Goal: Task Accomplishment & Management: Complete application form

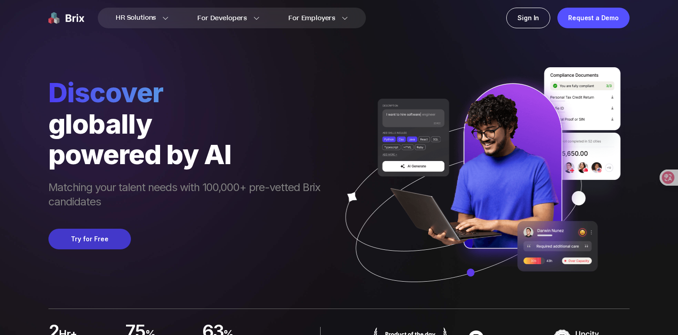
click at [97, 230] on button "Try for Free" at bounding box center [89, 239] width 83 height 21
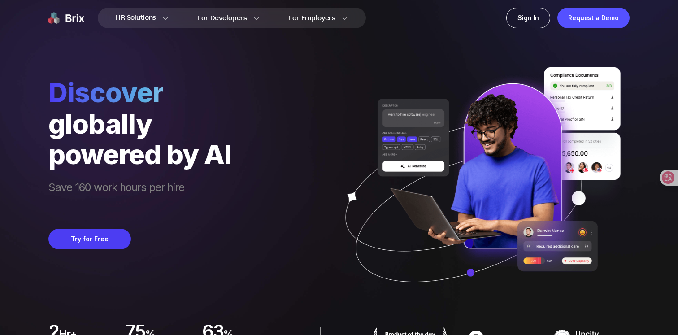
click at [268, 141] on div "Discover globally powered by AI Save 160 work hours per hire Try for Free" at bounding box center [339, 154] width 582 height 309
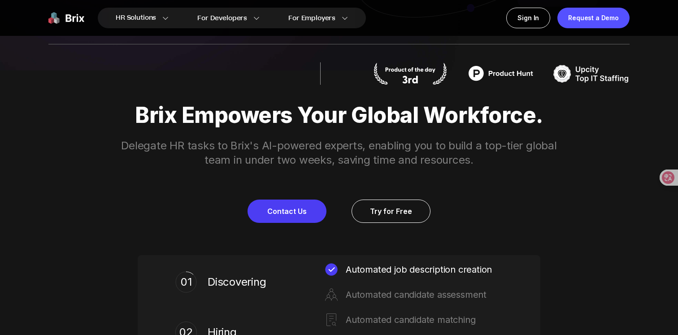
scroll to position [265, 0]
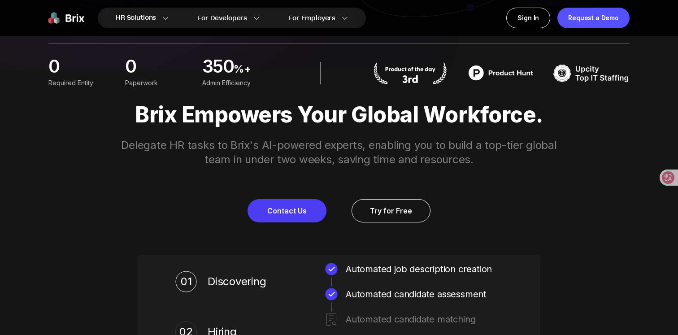
click at [264, 168] on div "Brix Empowers Your Global Workforce. Delegate HR tasks to Brix's AI-powered exp…" at bounding box center [339, 162] width 646 height 120
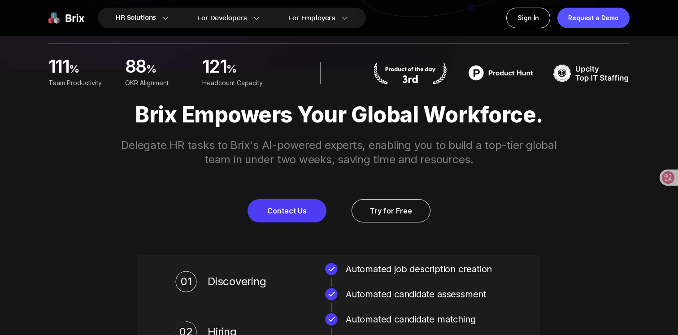
click at [264, 168] on div "Brix Empowers Your Global Workforce. Delegate HR tasks to Brix's AI-powered exp…" at bounding box center [339, 162] width 646 height 120
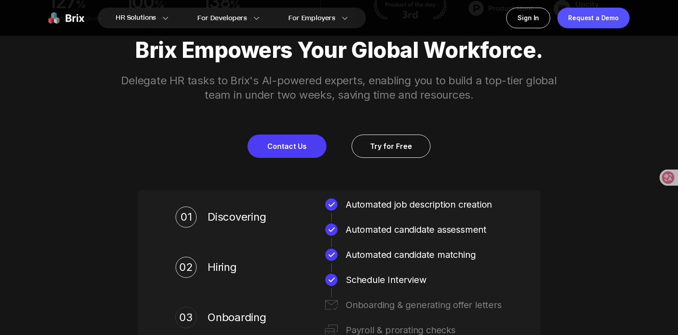
scroll to position [328, 0]
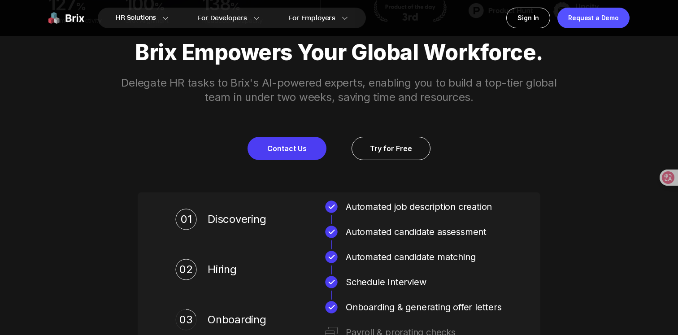
click at [270, 184] on div "Brix Empowers Your Global Workforce. Delegate HR tasks to Brix's AI-powered exp…" at bounding box center [339, 219] width 646 height 422
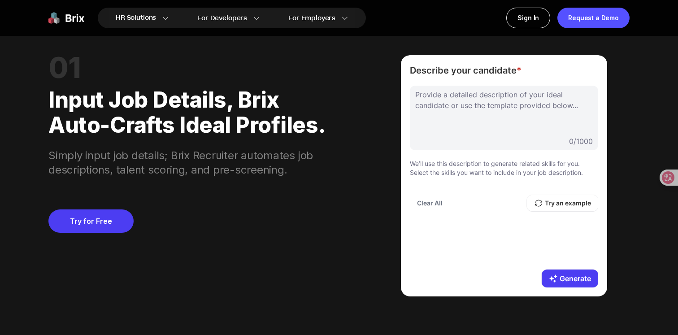
scroll to position [735, 0]
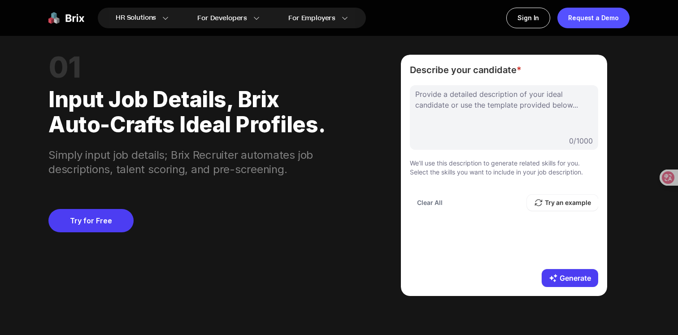
click at [270, 184] on div "Try for Free" at bounding box center [190, 205] width 285 height 56
click at [507, 144] on div "0 / 1000" at bounding box center [505, 141] width 178 height 11
click at [478, 108] on div at bounding box center [505, 111] width 178 height 45
click at [303, 177] on div "Try for Free" at bounding box center [190, 205] width 285 height 56
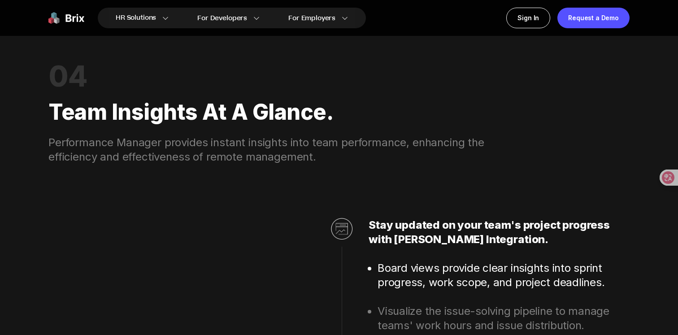
scroll to position [2351, 0]
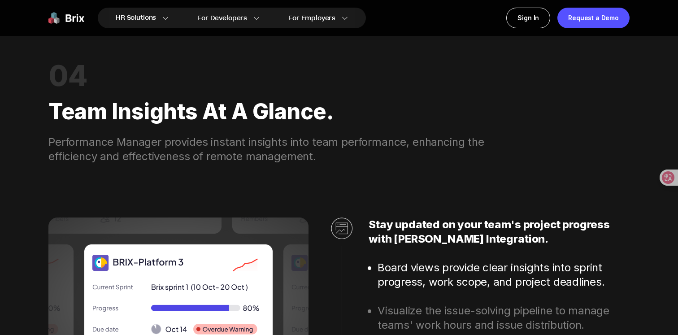
click at [311, 157] on div "Performance Manager provides instant insights into team performance, enhancing …" at bounding box center [277, 149] width 459 height 29
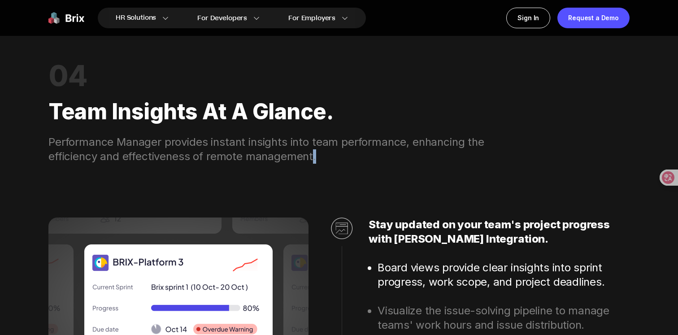
click at [311, 157] on div "Performance Manager provides instant insights into team performance, enhancing …" at bounding box center [277, 149] width 459 height 29
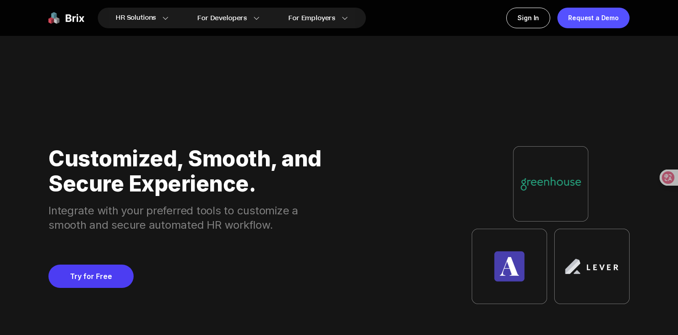
scroll to position [3414, 0]
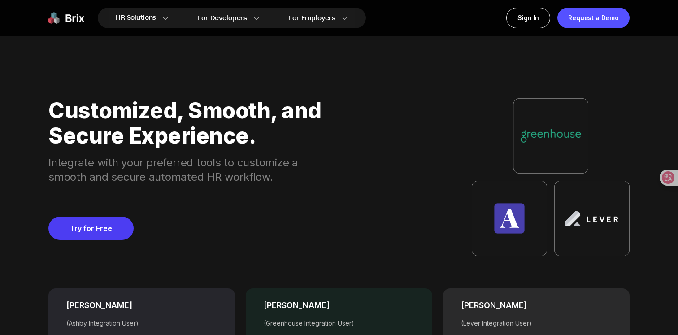
click at [326, 213] on div "Customized, Smooth, and Secure Experience. Integrate with your preferred tools …" at bounding box center [339, 177] width 582 height 158
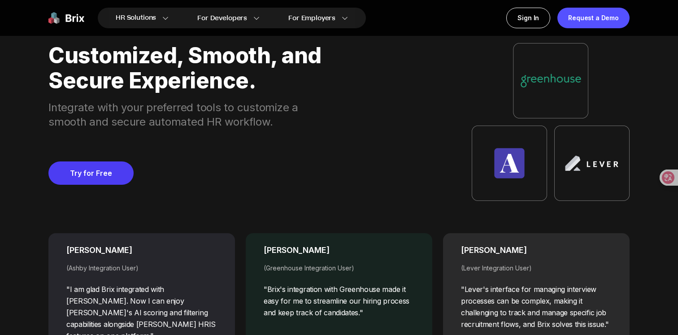
scroll to position [3461, 0]
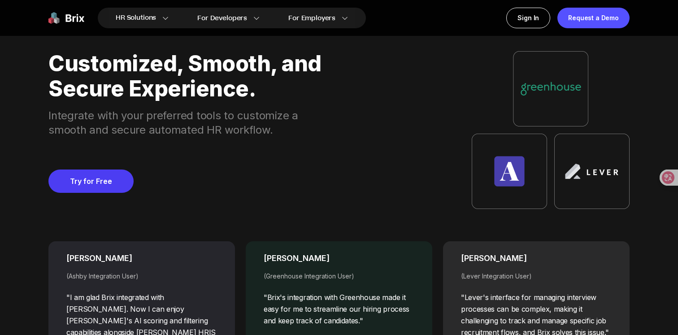
click at [325, 214] on div "[PERSON_NAME] ([PERSON_NAME] Integration User) "I am glad Brix integrated with …" at bounding box center [339, 285] width 582 height 152
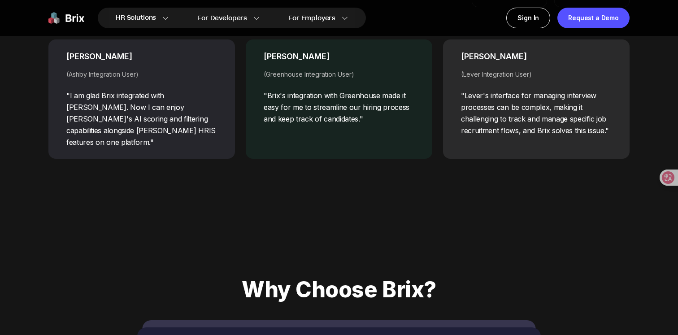
scroll to position [3651, 0]
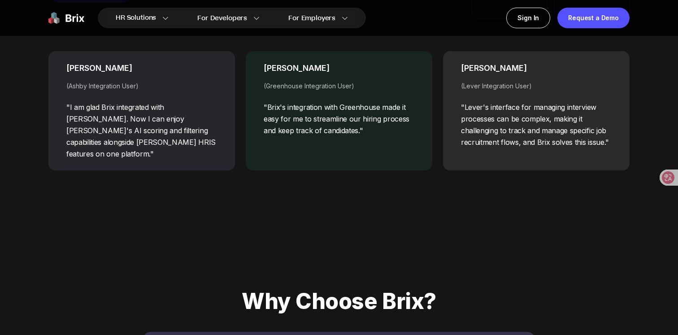
click at [328, 177] on div "Customized, Smooth, and Secure Experience. Integrate with your preferred tools …" at bounding box center [339, 16] width 582 height 374
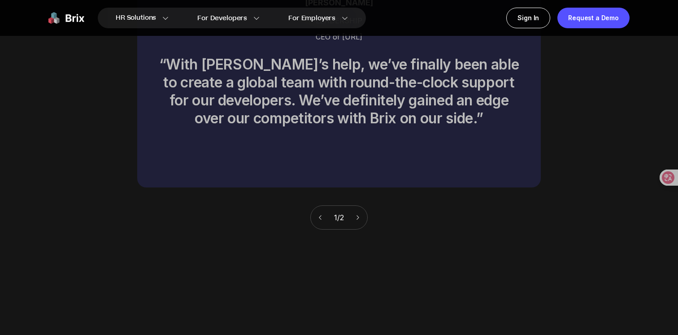
scroll to position [4059, 0]
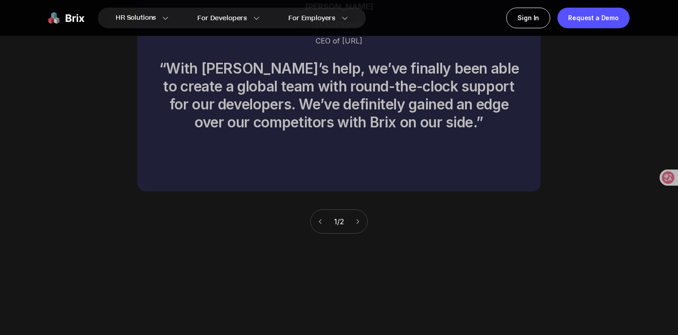
click at [319, 192] on div "1 / 2" at bounding box center [339, 213] width 582 height 42
click at [359, 214] on div "1 / 2" at bounding box center [339, 222] width 57 height 24
click at [359, 219] on icon at bounding box center [358, 222] width 6 height 6
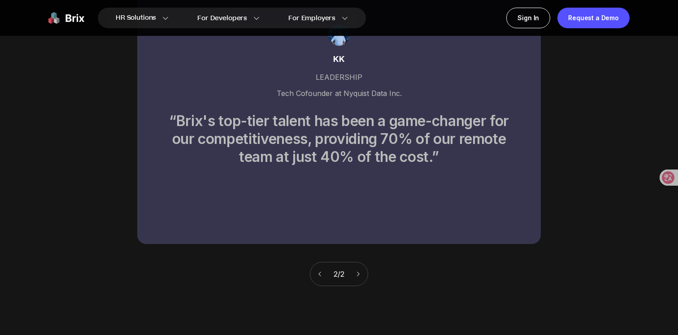
scroll to position [4004, 0]
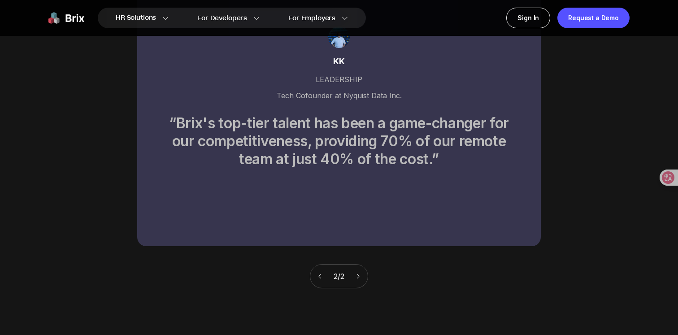
click at [328, 246] on div "2 / 2" at bounding box center [339, 267] width 582 height 42
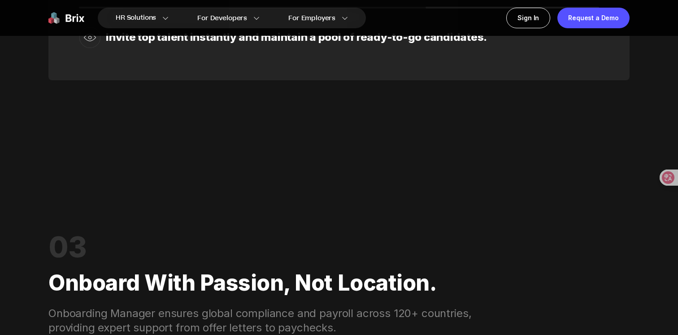
scroll to position [1435, 0]
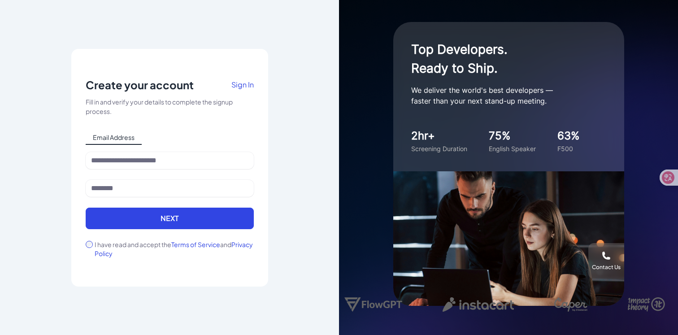
click at [232, 89] on span "Sign In" at bounding box center [243, 84] width 22 height 9
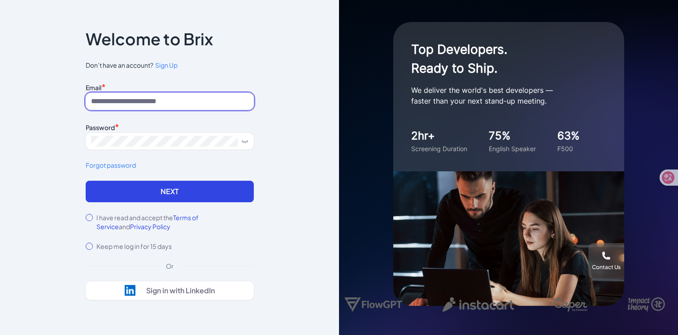
type input "**********"
click at [224, 105] on input "**********" at bounding box center [170, 101] width 168 height 17
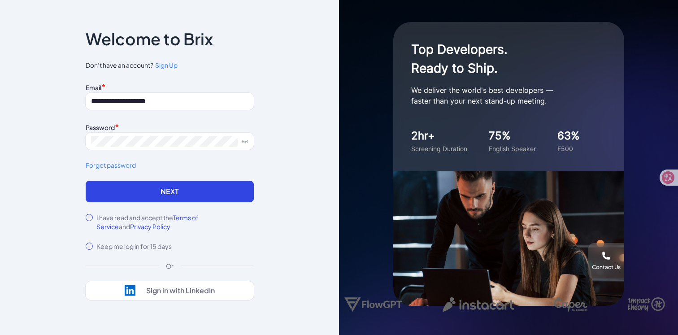
click at [249, 161] on link "Forgot password" at bounding box center [170, 165] width 168 height 9
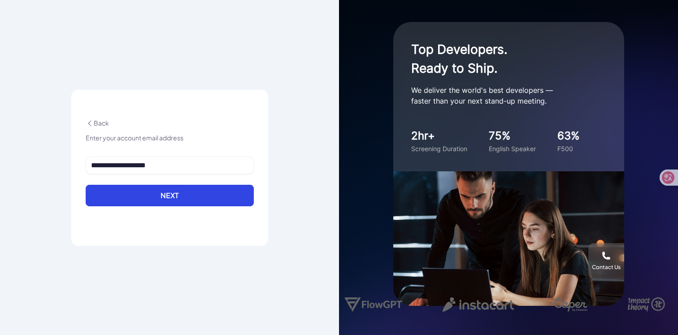
click at [104, 122] on span "Back" at bounding box center [97, 123] width 23 height 8
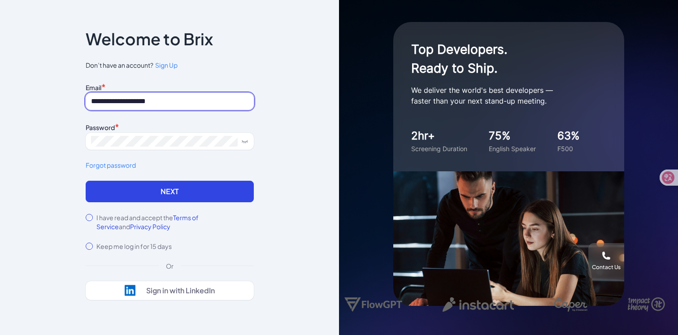
click at [122, 99] on input "**********" at bounding box center [170, 101] width 168 height 17
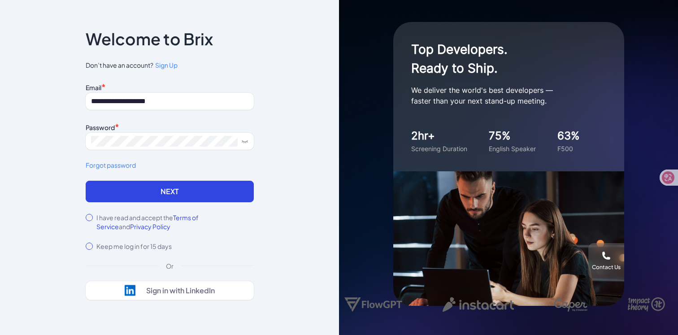
click at [164, 66] on span "Sign Up" at bounding box center [166, 65] width 22 height 8
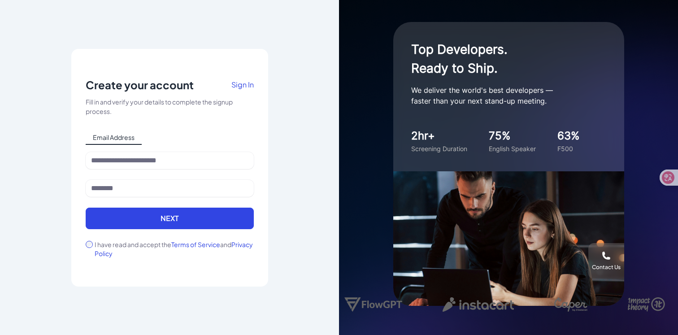
click at [60, 162] on div "Notice To proceed, please agree to the Terms of Service and Privary Policy . Ca…" at bounding box center [169, 167] width 339 height 335
click at [61, 162] on div "Notice To proceed, please agree to the Terms of Service and Privary Policy . Ca…" at bounding box center [169, 167] width 339 height 335
click at [59, 124] on div "Notice To proceed, please agree to the Terms of Service and Privary Policy . Ca…" at bounding box center [169, 167] width 339 height 335
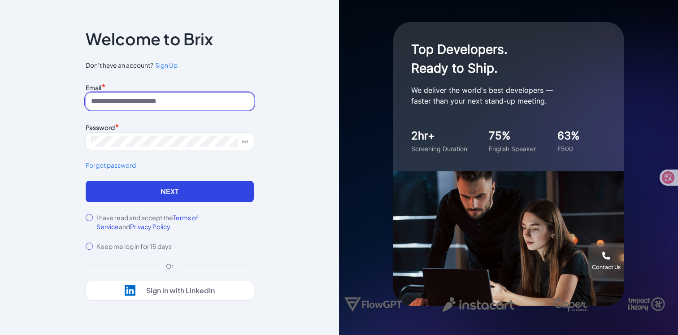
type input "**********"
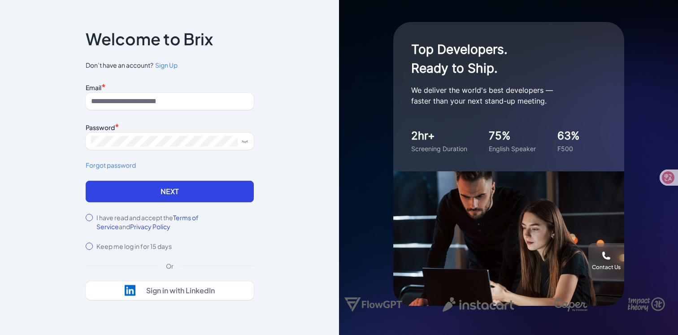
type input "**********"
